Goal: Task Accomplishment & Management: Use online tool/utility

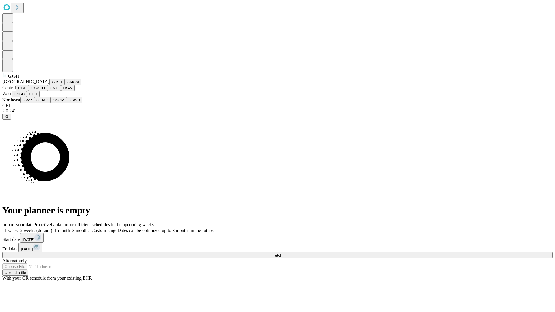
click at [49, 85] on button "GJSH" at bounding box center [56, 82] width 15 height 6
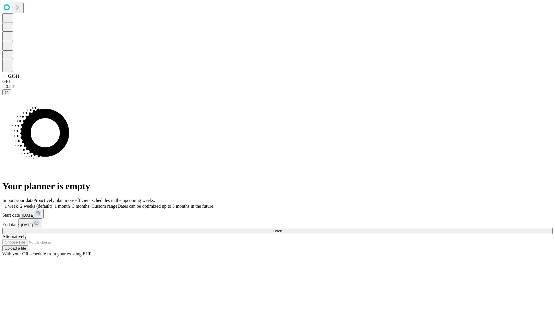
click at [70, 204] on label "1 month" at bounding box center [61, 206] width 18 height 5
click at [282, 229] on span "Fetch" at bounding box center [278, 231] width 10 height 4
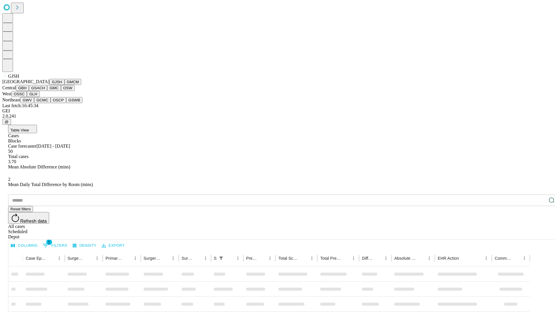
click at [64, 85] on button "GMCM" at bounding box center [72, 82] width 17 height 6
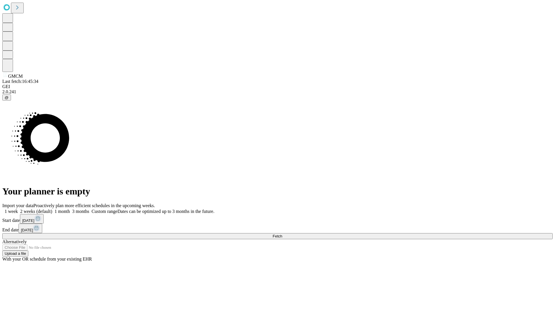
click at [70, 209] on label "1 month" at bounding box center [61, 211] width 18 height 5
click at [282, 234] on span "Fetch" at bounding box center [278, 236] width 10 height 4
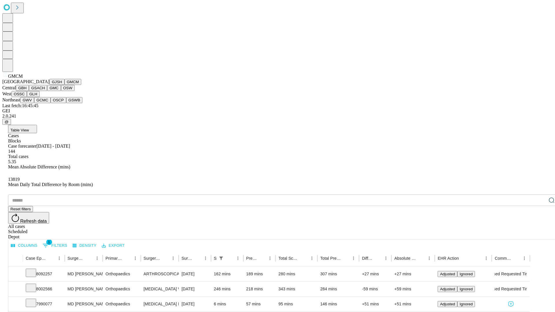
click at [29, 91] on button "GBH" at bounding box center [22, 88] width 13 height 6
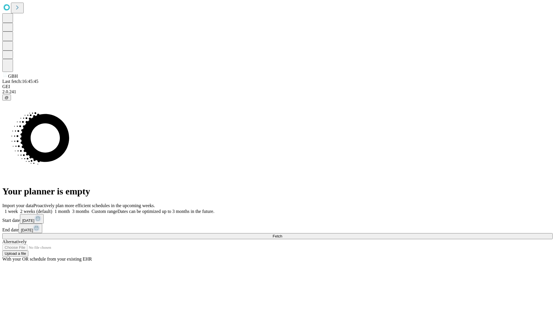
click at [70, 209] on label "1 month" at bounding box center [61, 211] width 18 height 5
click at [282, 234] on span "Fetch" at bounding box center [278, 236] width 10 height 4
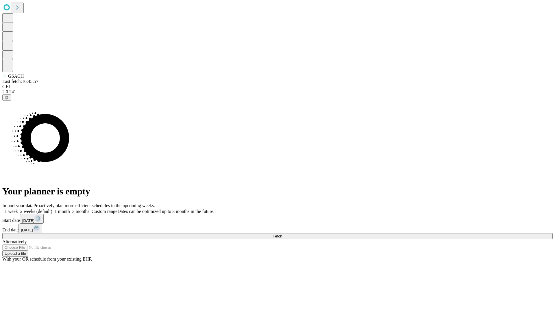
click at [70, 209] on label "1 month" at bounding box center [61, 211] width 18 height 5
click at [282, 234] on span "Fetch" at bounding box center [278, 236] width 10 height 4
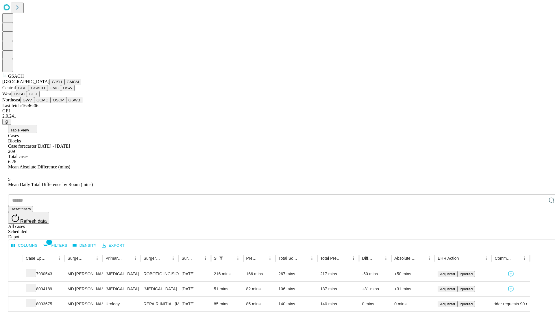
click at [47, 91] on button "GMC" at bounding box center [54, 88] width 14 height 6
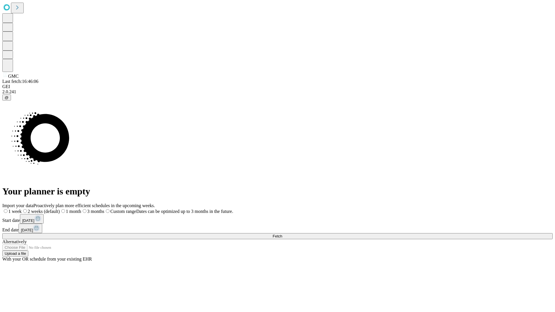
click at [81, 209] on label "1 month" at bounding box center [70, 211] width 21 height 5
click at [282, 234] on span "Fetch" at bounding box center [278, 236] width 10 height 4
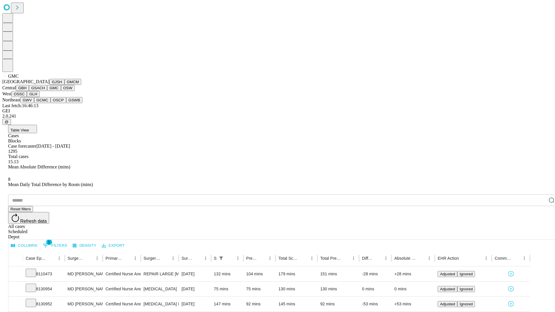
click at [61, 91] on button "OSW" at bounding box center [68, 88] width 14 height 6
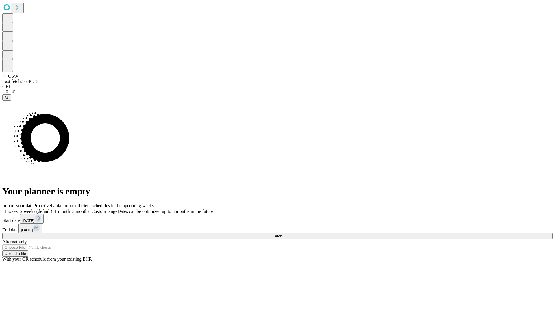
click at [70, 209] on label "1 month" at bounding box center [61, 211] width 18 height 5
click at [282, 234] on span "Fetch" at bounding box center [278, 236] width 10 height 4
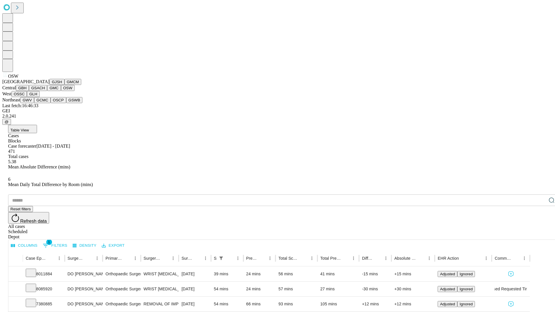
click at [27, 97] on button "OSSC" at bounding box center [20, 94] width 16 height 6
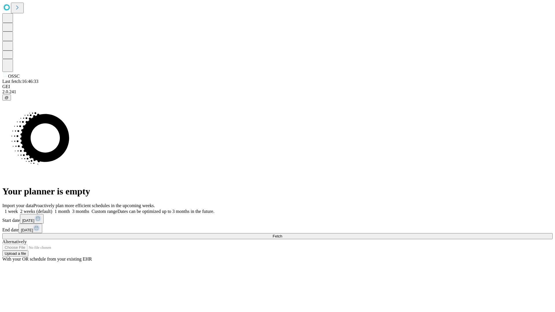
click at [70, 209] on label "1 month" at bounding box center [61, 211] width 18 height 5
click at [282, 234] on span "Fetch" at bounding box center [278, 236] width 10 height 4
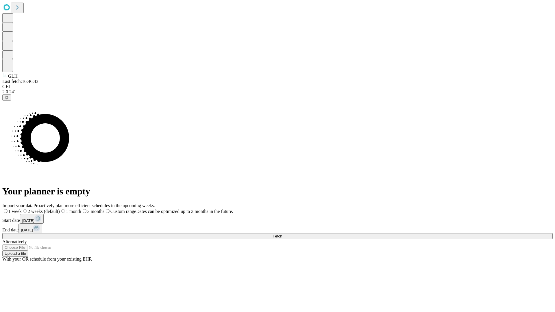
click at [81, 209] on label "1 month" at bounding box center [70, 211] width 21 height 5
click at [282, 234] on span "Fetch" at bounding box center [278, 236] width 10 height 4
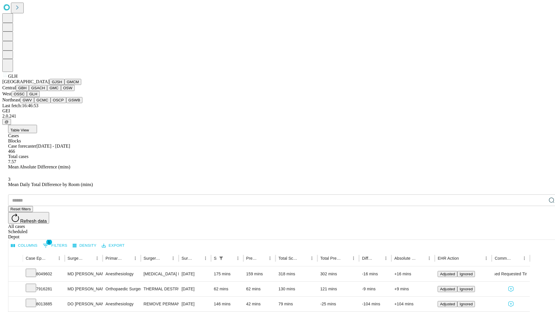
click at [34, 103] on button "GWV" at bounding box center [27, 100] width 14 height 6
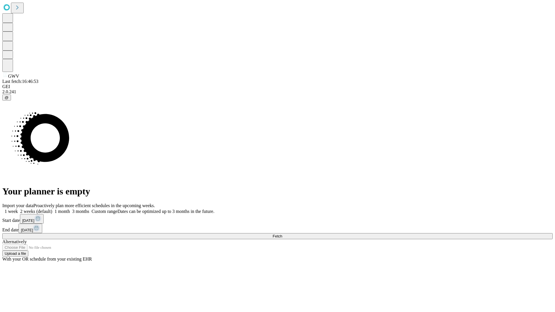
click at [70, 209] on label "1 month" at bounding box center [61, 211] width 18 height 5
click at [282, 234] on span "Fetch" at bounding box center [278, 236] width 10 height 4
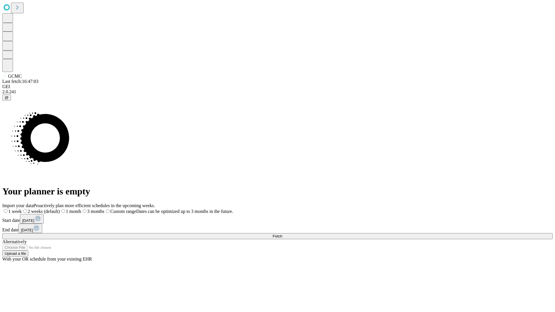
click at [81, 209] on label "1 month" at bounding box center [70, 211] width 21 height 5
click at [282, 234] on span "Fetch" at bounding box center [278, 236] width 10 height 4
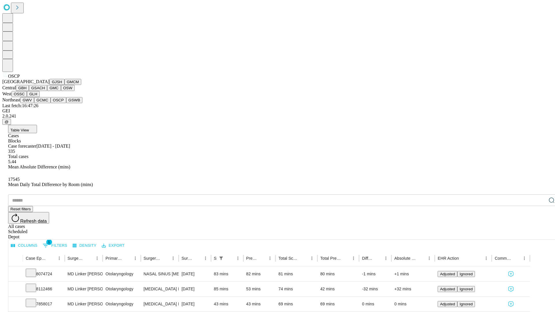
click at [66, 103] on button "GSWB" at bounding box center [74, 100] width 16 height 6
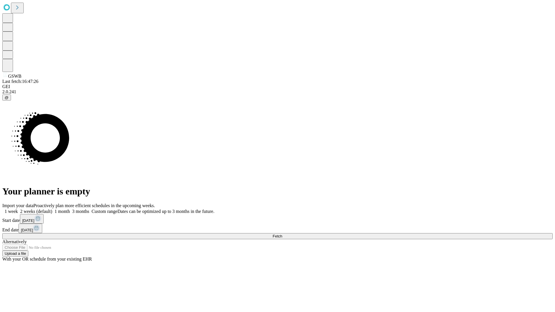
click at [70, 209] on label "1 month" at bounding box center [61, 211] width 18 height 5
click at [282, 234] on span "Fetch" at bounding box center [278, 236] width 10 height 4
